Goal: Information Seeking & Learning: Check status

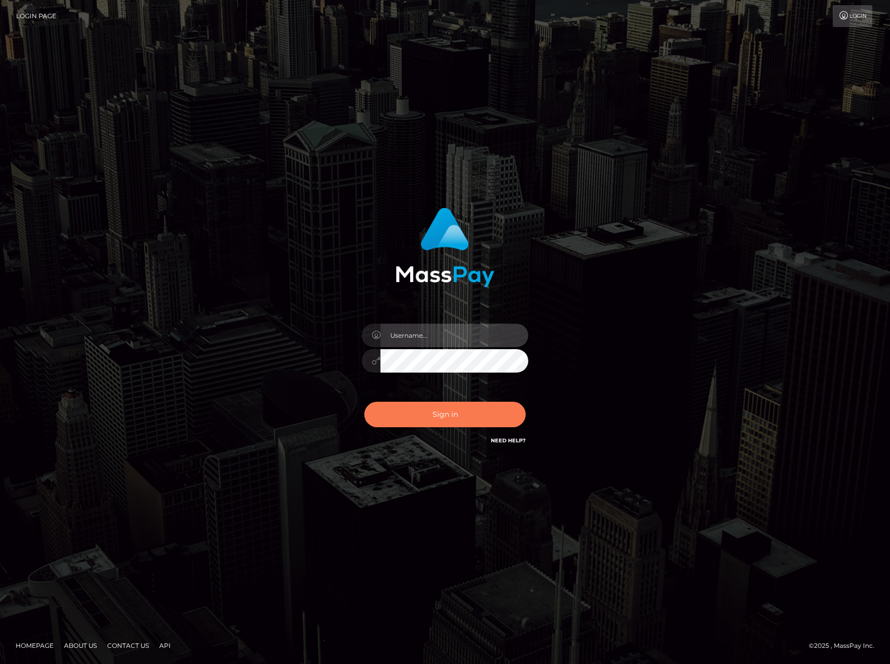
type input "drewzhou"
click at [445, 416] on button "Sign in" at bounding box center [445, 415] width 161 height 26
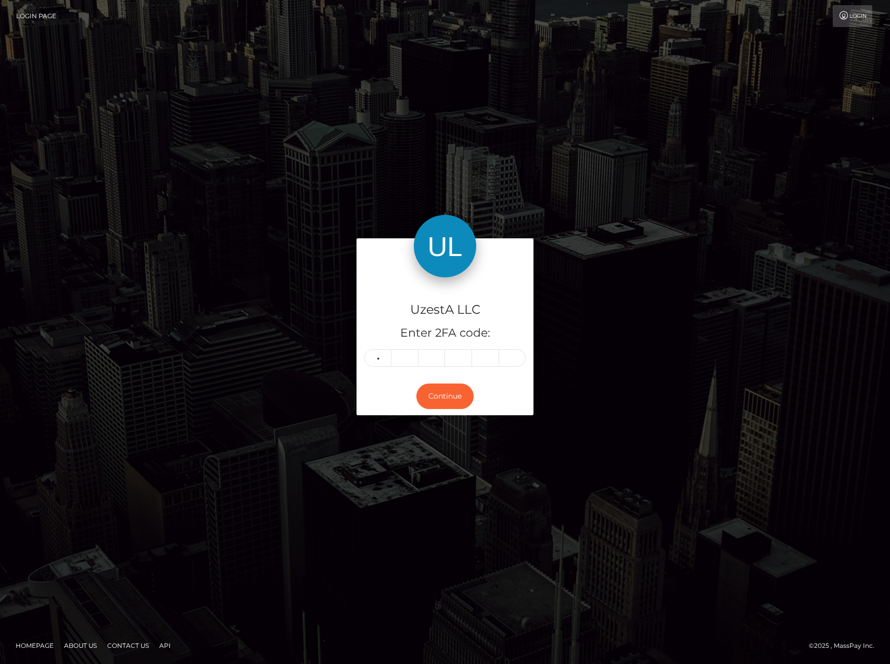
type input "1"
type input "0"
type input "4"
type input "8"
type input "3"
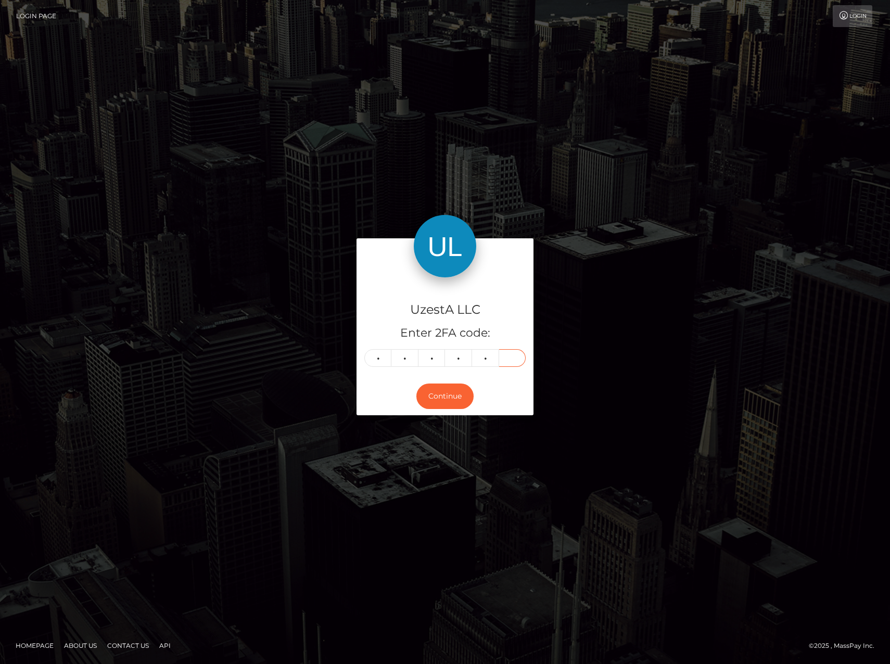
type input "1"
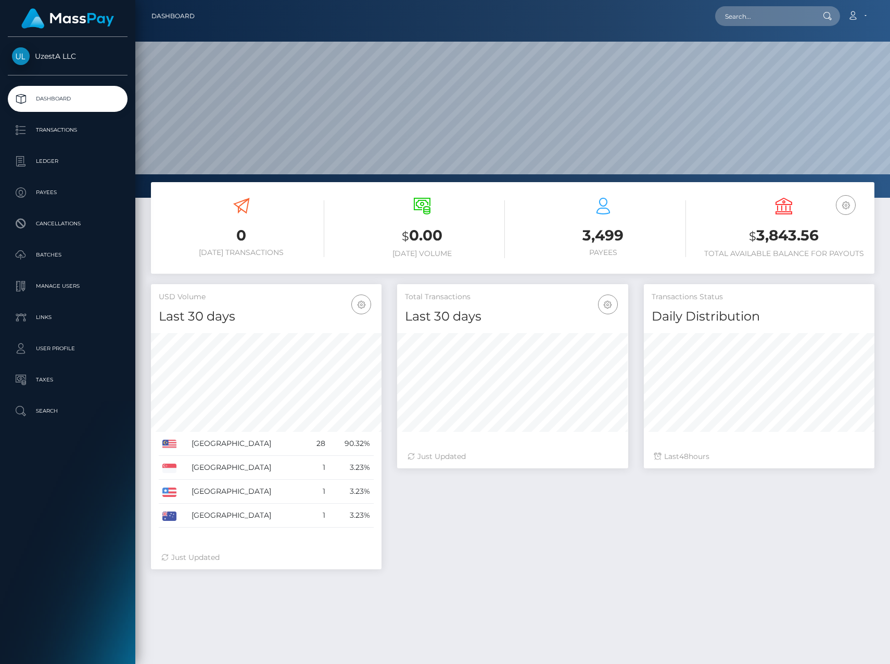
scroll to position [185, 231]
click at [78, 135] on p "Transactions" at bounding box center [67, 130] width 111 height 16
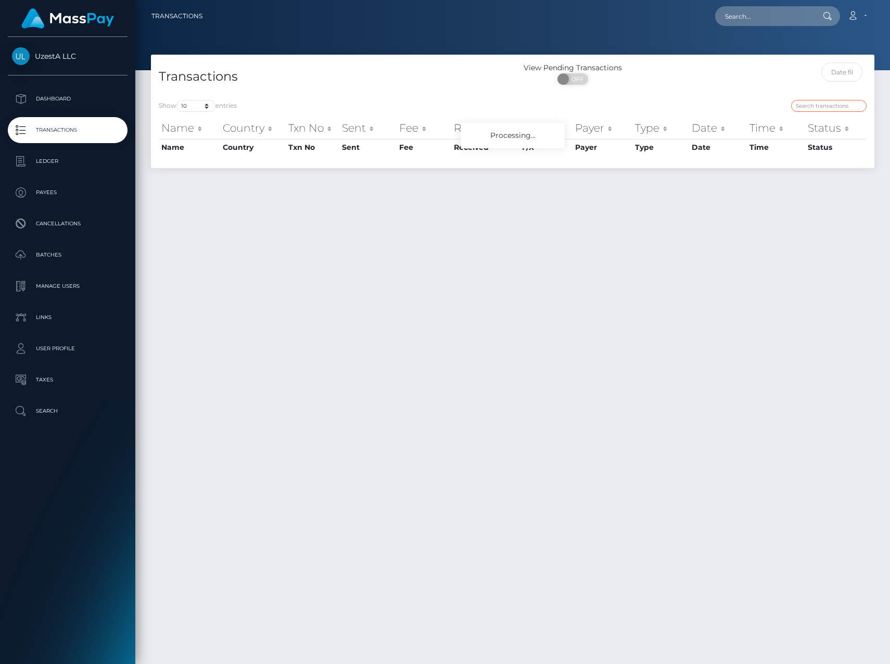
click at [819, 103] on input "search" at bounding box center [829, 106] width 76 height 12
type input "0293844"
click at [50, 124] on p "Transactions" at bounding box center [67, 130] width 111 height 16
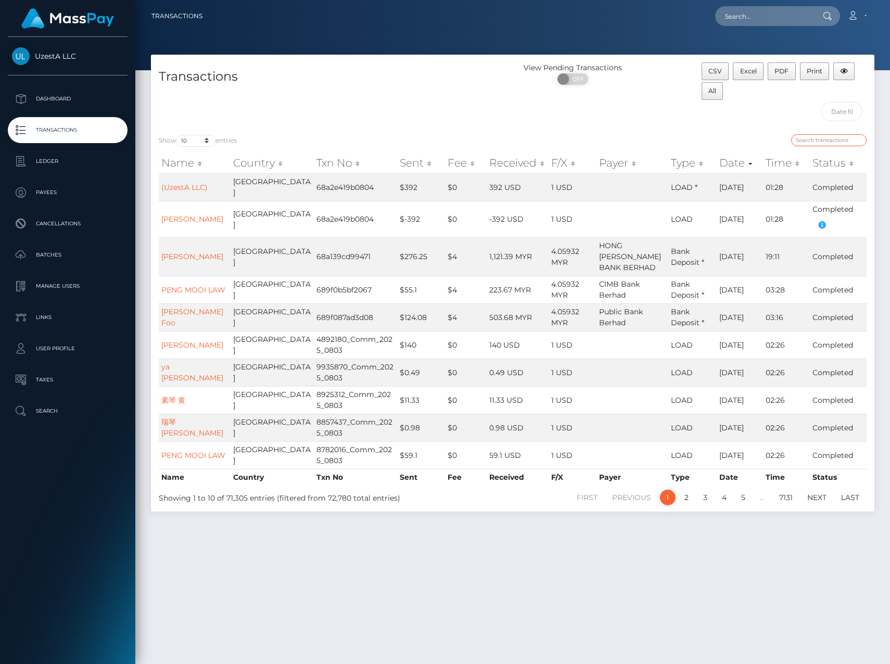
click at [814, 140] on input "search" at bounding box center [829, 140] width 76 height 12
type input "0293844"
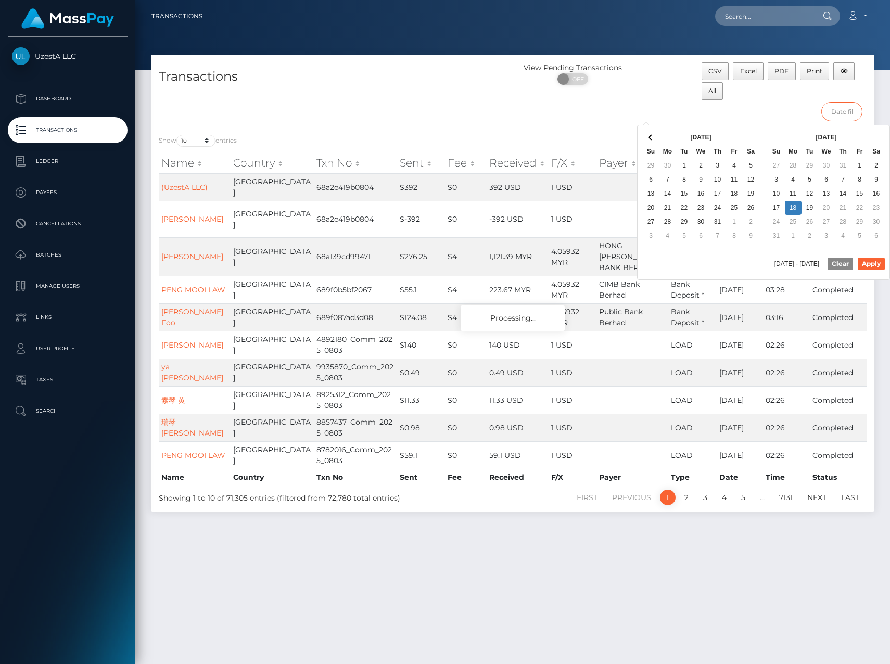
click at [844, 110] on input "text" at bounding box center [842, 111] width 41 height 19
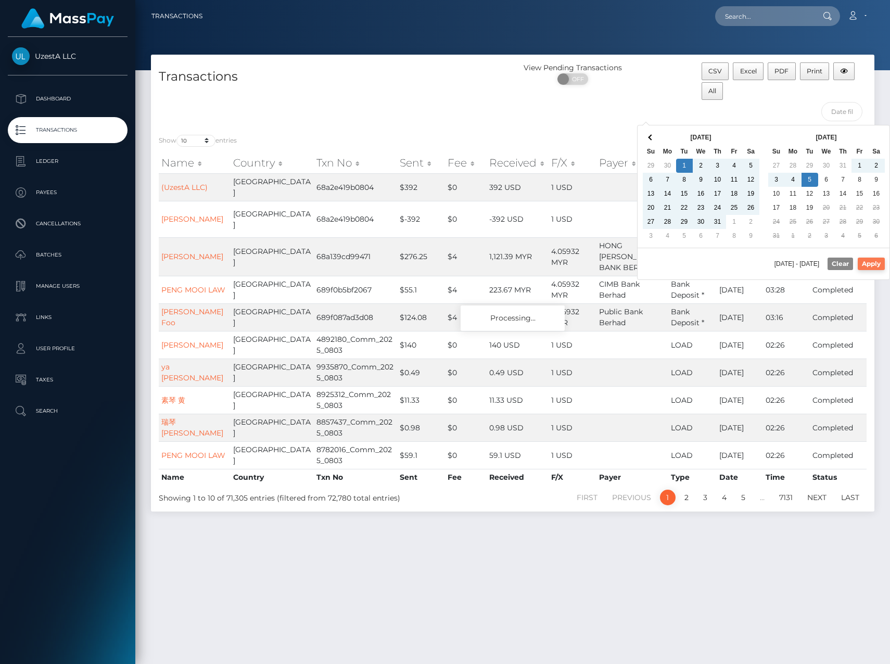
click at [877, 263] on button "Apply" at bounding box center [871, 264] width 27 height 12
type input "07/01/2025 - 08/05/2025"
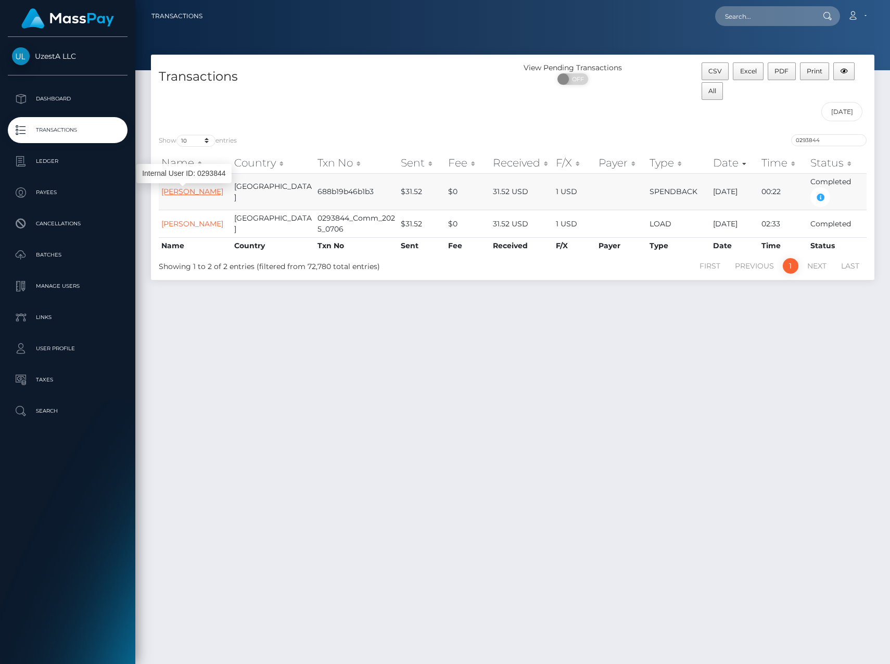
click at [189, 190] on link "Lian Tan Ng" at bounding box center [192, 191] width 62 height 9
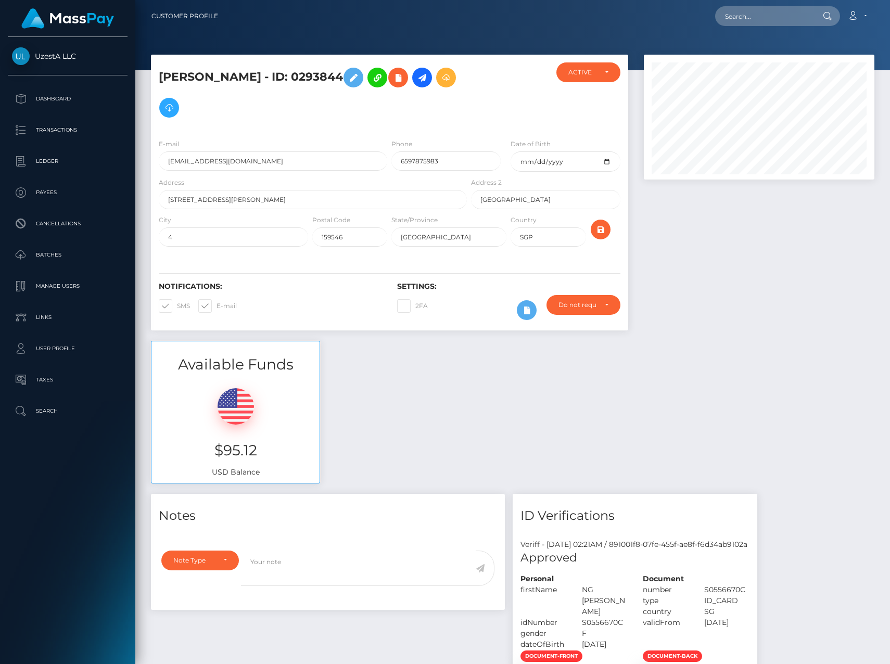
scroll to position [125, 231]
drag, startPoint x: 713, startPoint y: 244, endPoint x: 700, endPoint y: 218, distance: 28.9
click at [713, 244] on div at bounding box center [759, 198] width 246 height 286
click at [608, 75] on div "ACTIVE" at bounding box center [589, 72] width 40 height 8
click at [585, 97] on span "ACTIVE" at bounding box center [580, 100] width 23 height 9
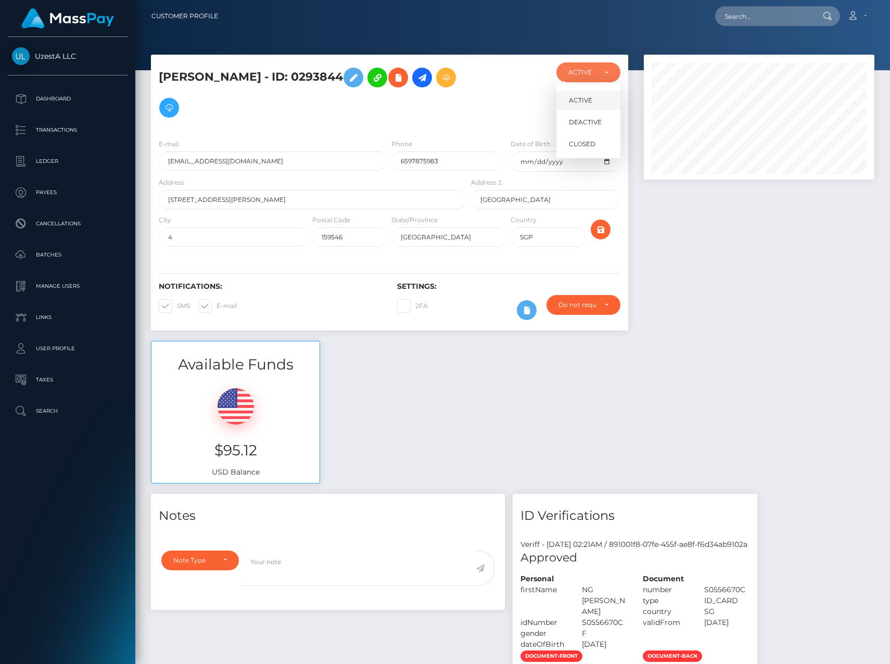
select select "ACTIVE"
click at [774, 312] on div at bounding box center [759, 198] width 246 height 286
click at [844, 320] on div at bounding box center [759, 198] width 246 height 286
click at [614, 303] on div "Do not require" at bounding box center [584, 305] width 74 height 20
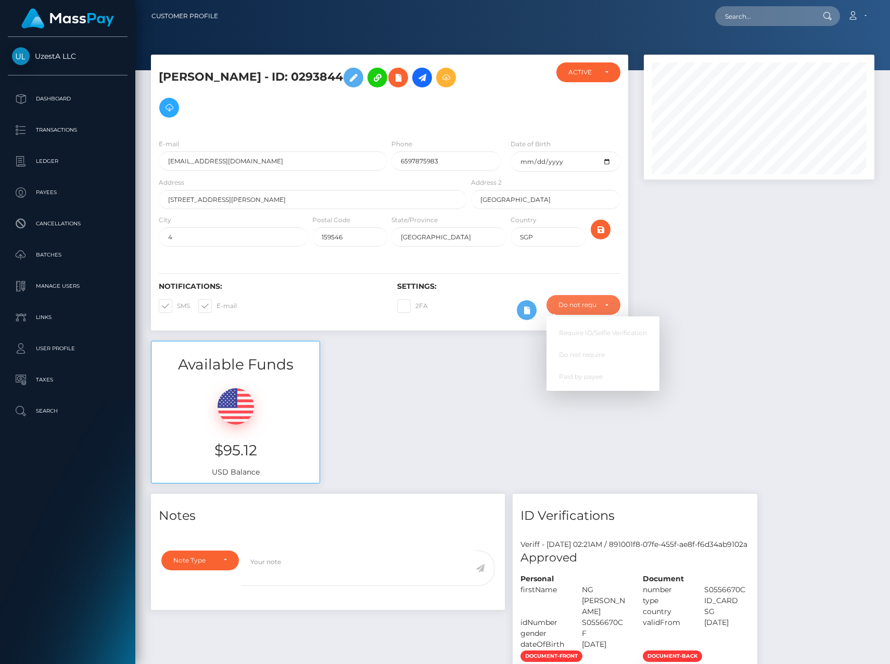
click at [797, 293] on div at bounding box center [759, 198] width 246 height 286
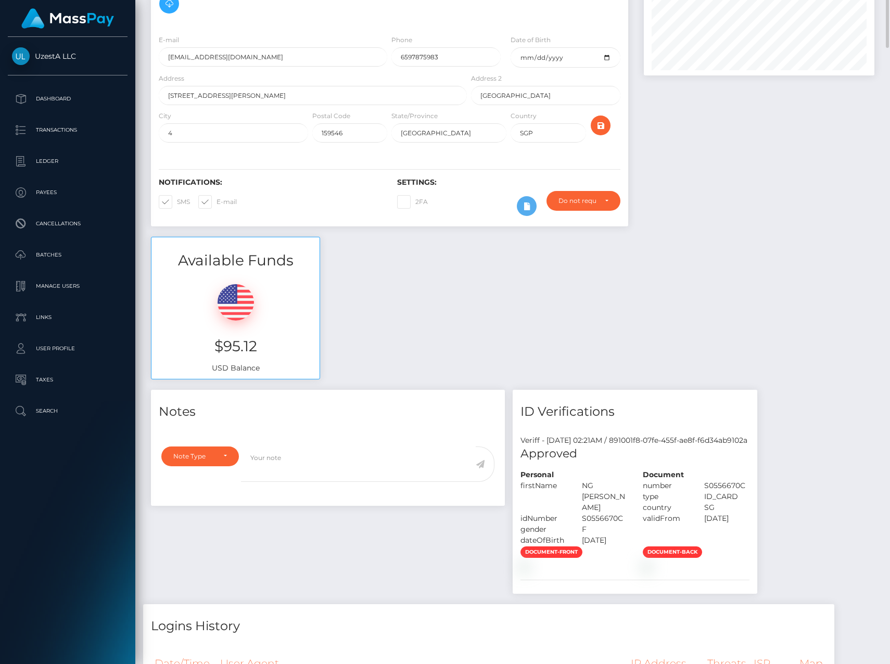
scroll to position [0, 0]
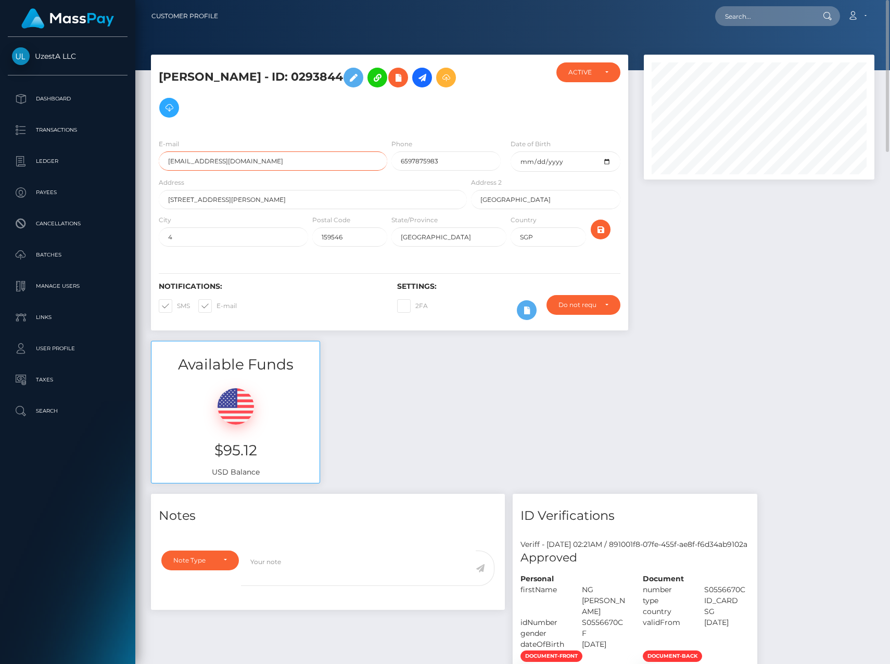
type textarea "m"
drag, startPoint x: 231, startPoint y: 160, endPoint x: 129, endPoint y: 158, distance: 102.1
click at [129, 158] on div "UzestA LLC Dashboard Transactions Ledger Payees" at bounding box center [445, 332] width 890 height 664
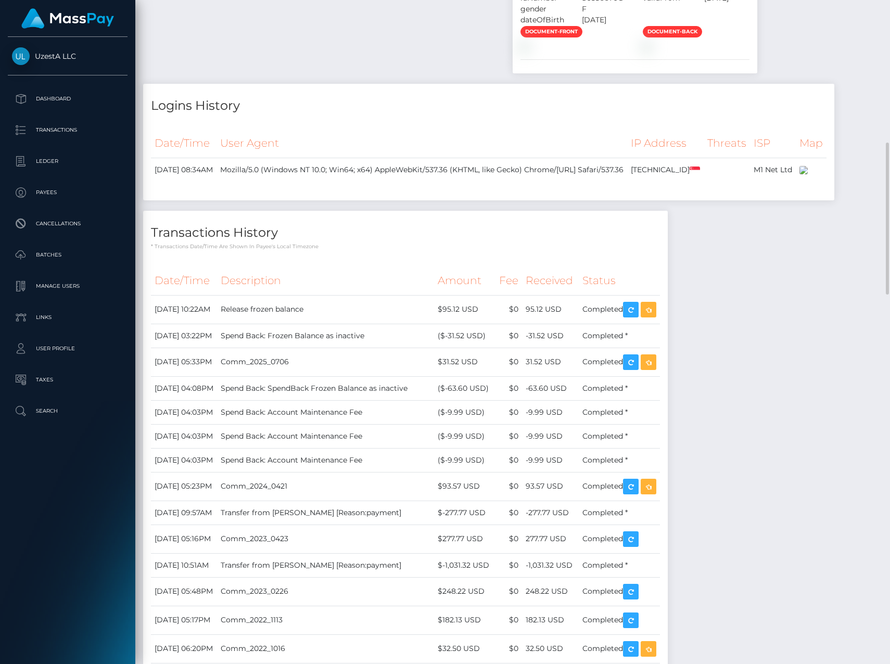
scroll to position [729, 0]
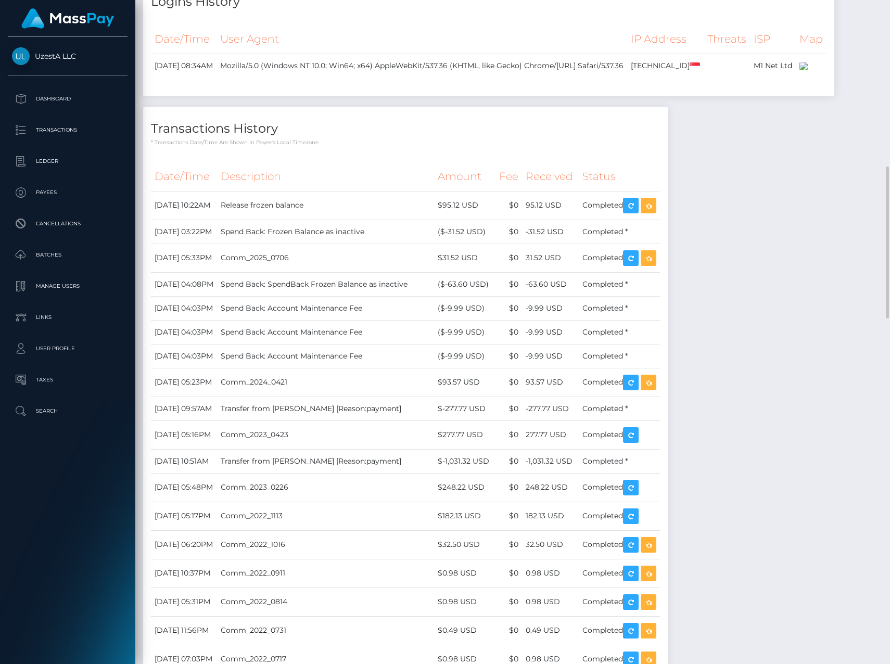
click at [637, 212] on icon "button" at bounding box center [631, 205] width 12 height 13
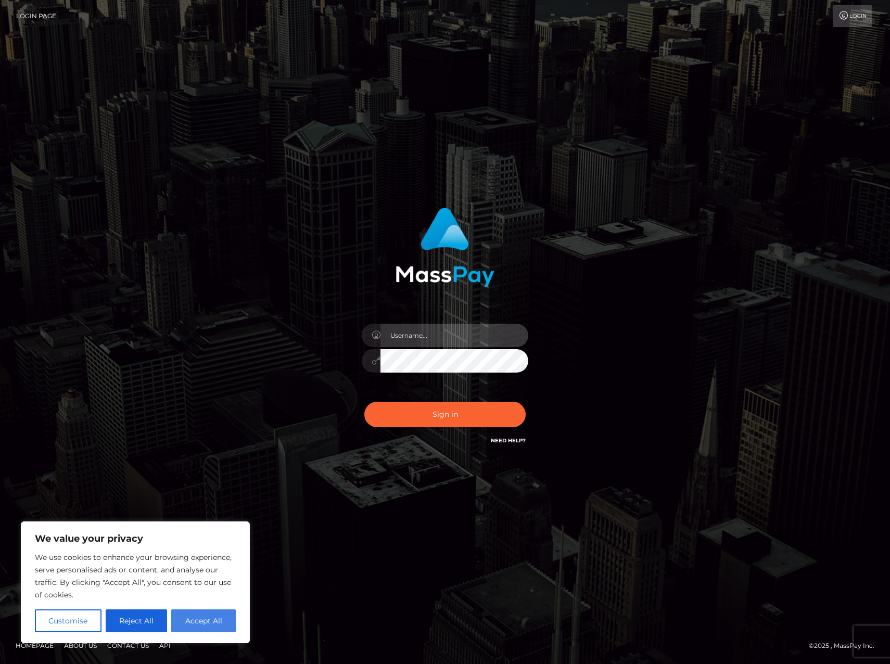
type input "drewzhou"
click at [219, 624] on button "Accept All" at bounding box center [203, 621] width 65 height 23
checkbox input "true"
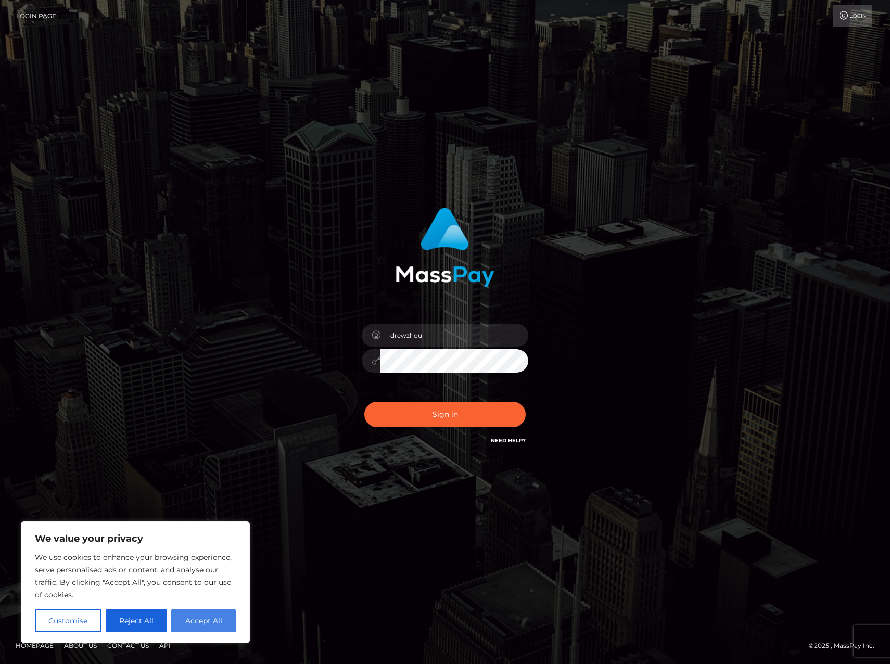
checkbox input "true"
